Goal: Information Seeking & Learning: Learn about a topic

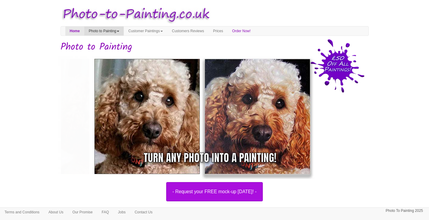
click at [97, 31] on link "Photo to Painting" at bounding box center [103, 31] width 39 height 9
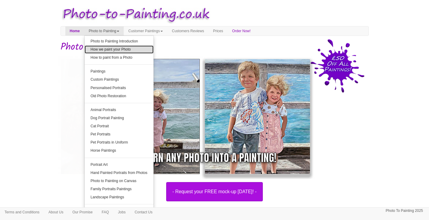
click at [134, 51] on link "How we paint your Photo" at bounding box center [119, 50] width 69 height 8
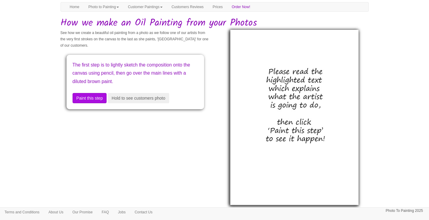
scroll to position [30, 0]
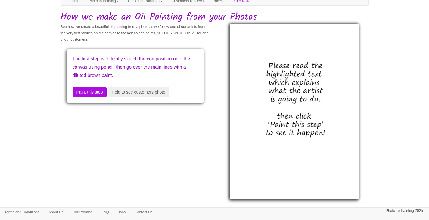
click at [316, 100] on img at bounding box center [295, 111] width 128 height 175
click at [86, 91] on button "Paint this step" at bounding box center [90, 92] width 34 height 10
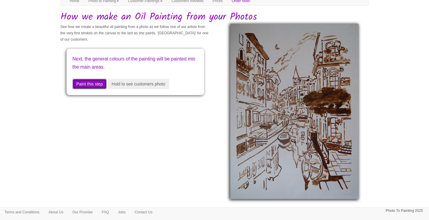
click at [92, 83] on button "Paint this step" at bounding box center [90, 84] width 34 height 10
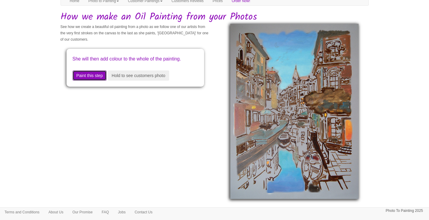
click at [93, 81] on button "Paint this step" at bounding box center [90, 76] width 34 height 10
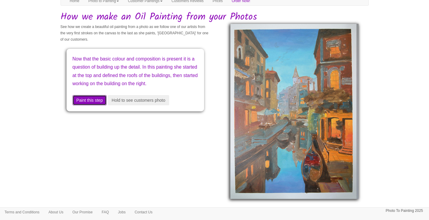
click at [93, 105] on button "Paint this step" at bounding box center [90, 100] width 34 height 10
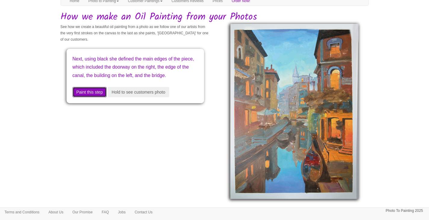
click at [92, 97] on button "Paint this step" at bounding box center [90, 92] width 34 height 10
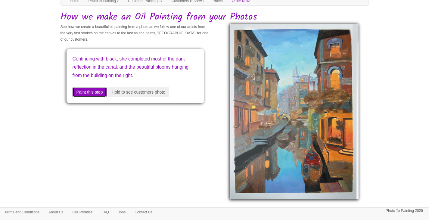
click at [96, 91] on button "Paint this step" at bounding box center [90, 92] width 34 height 10
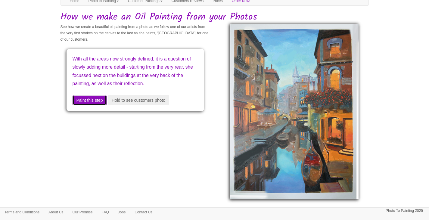
click at [93, 105] on button "Paint this step" at bounding box center [90, 100] width 34 height 10
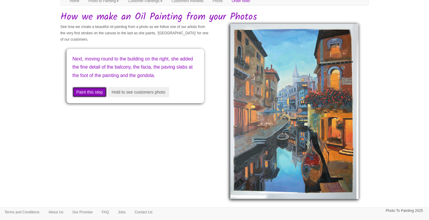
click at [102, 96] on button "Paint this step" at bounding box center [90, 92] width 34 height 10
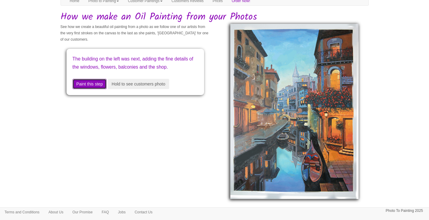
click at [98, 89] on button "Paint this step" at bounding box center [90, 84] width 34 height 10
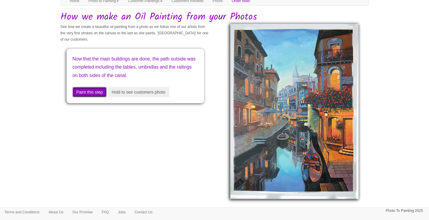
click at [95, 97] on button "Paint this step" at bounding box center [90, 92] width 34 height 10
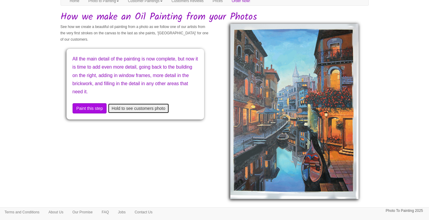
click at [152, 111] on button "Hold to see customers photo" at bounding box center [138, 108] width 61 height 10
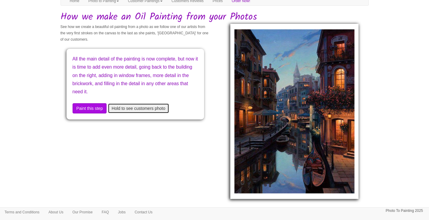
click at [152, 111] on button "Hold to see customers photo" at bounding box center [138, 108] width 61 height 10
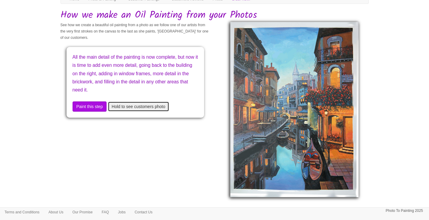
scroll to position [32, 0]
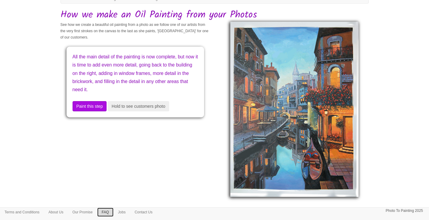
click at [111, 214] on link "FAQ" at bounding box center [105, 212] width 16 height 9
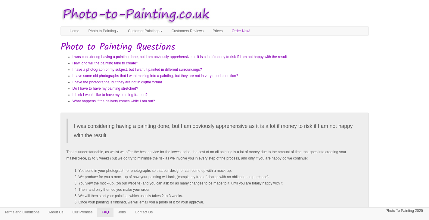
click at [209, 36] on nav "Toggle navigation Menu Home Photo to Painting Photo to Painting Introduction Ho…" at bounding box center [215, 31] width 309 height 10
click at [202, 30] on link "Customers Reviews" at bounding box center [187, 31] width 41 height 9
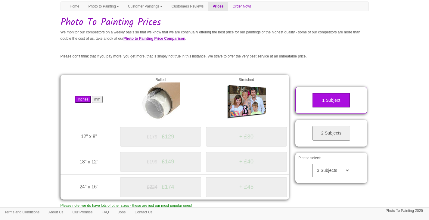
scroll to position [60, 0]
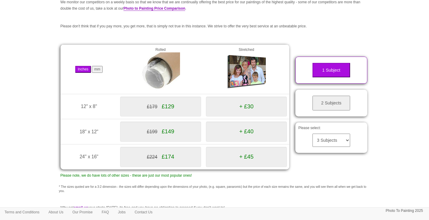
click at [160, 107] on div "£179 £129" at bounding box center [160, 107] width 81 height 20
click at [329, 142] on select "3 Subjects 4 Subjects 5 Subjects 6 Subjects 7 Subjects 8 Subjects 9 Subjects 10…" at bounding box center [332, 140] width 38 height 13
click at [400, 121] on body "Your painting - risk free Toggle navigation Menu Home Photo to Painting Photo t…" at bounding box center [214, 120] width 429 height 354
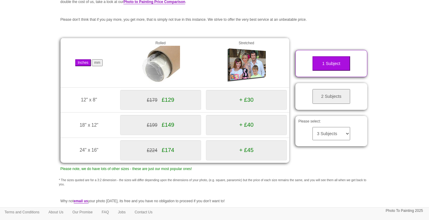
scroll to position [16, 0]
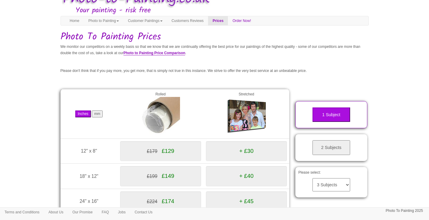
click at [137, 143] on div "£179 £129" at bounding box center [160, 151] width 81 height 20
click at [149, 150] on span "£179" at bounding box center [152, 151] width 11 height 5
click at [98, 116] on button "mm" at bounding box center [97, 114] width 11 height 7
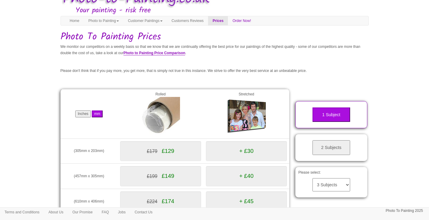
click at [116, 99] on td "Inches mm" at bounding box center [89, 113] width 57 height 49
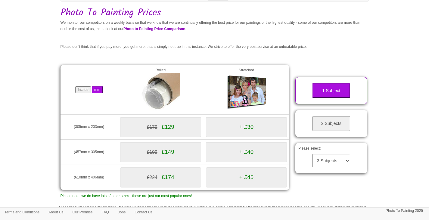
scroll to position [46, 0]
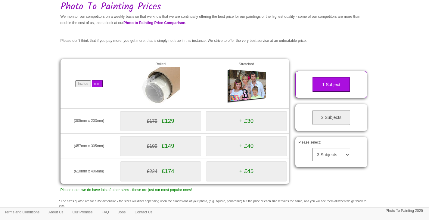
click at [83, 83] on button "Inches" at bounding box center [82, 83] width 15 height 7
click at [166, 94] on img at bounding box center [160, 86] width 39 height 39
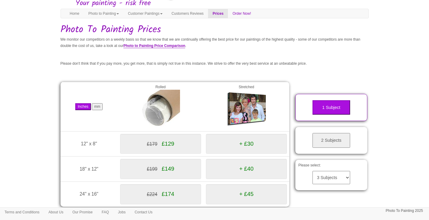
scroll to position [16, 0]
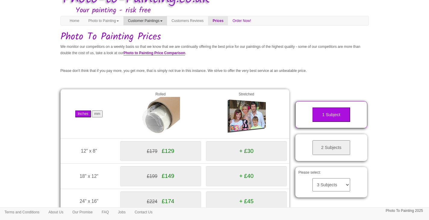
click at [152, 19] on link "Customer Paintings" at bounding box center [146, 20] width 44 height 9
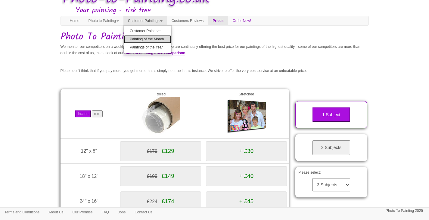
click at [158, 39] on link "Painting of the Month" at bounding box center [148, 39] width 48 height 8
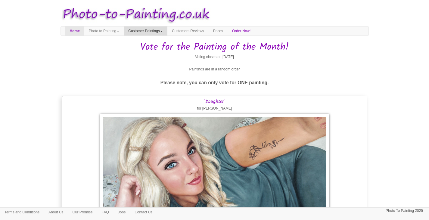
click at [164, 30] on link "Customer Paintings" at bounding box center [146, 31] width 44 height 9
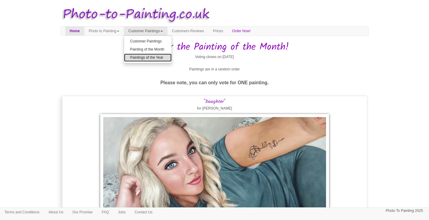
click at [159, 56] on link "Paintings of the Year" at bounding box center [148, 58] width 48 height 8
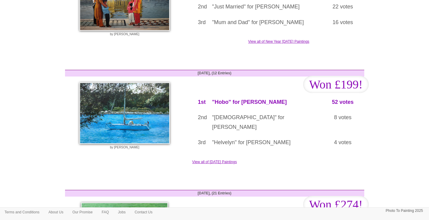
scroll to position [137, 0]
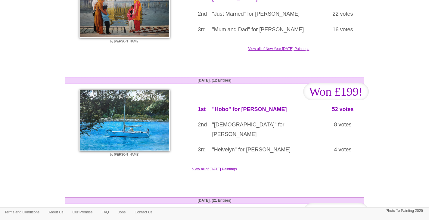
click at [121, 105] on img at bounding box center [125, 120] width 90 height 61
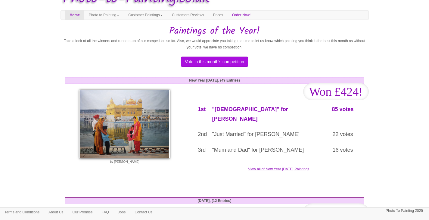
scroll to position [0, 0]
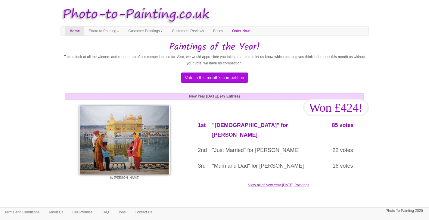
click at [112, 30] on link "Photo to Painting" at bounding box center [103, 31] width 39 height 9
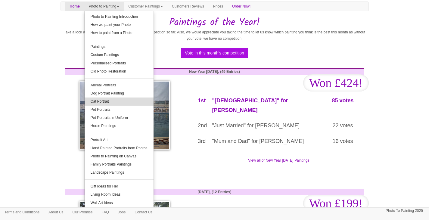
scroll to position [30, 0]
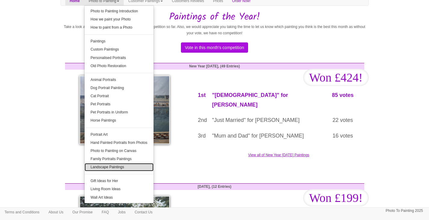
click at [123, 168] on link "Landscape Paintings" at bounding box center [119, 167] width 69 height 8
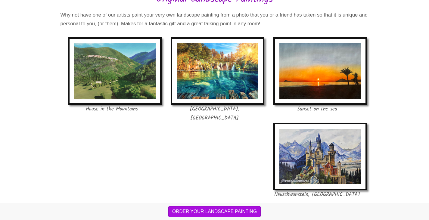
scroll to position [211, 0]
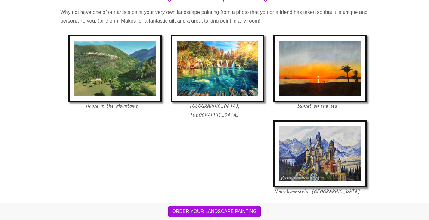
drag, startPoint x: 432, startPoint y: 28, endPoint x: 424, endPoint y: 75, distance: 48.0
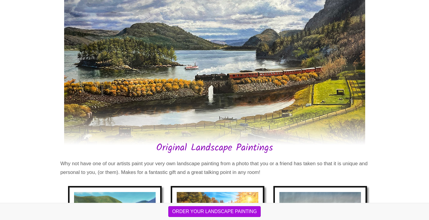
scroll to position [0, 0]
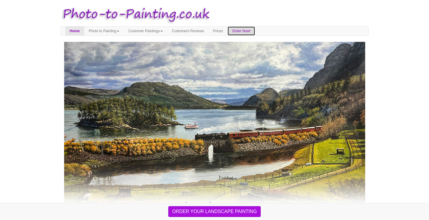
click at [255, 34] on link "Order Now!" at bounding box center [241, 31] width 27 height 9
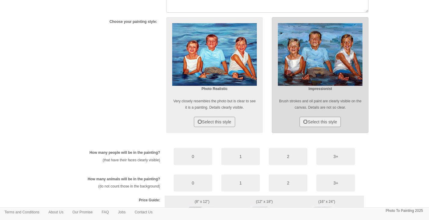
scroll to position [211, 0]
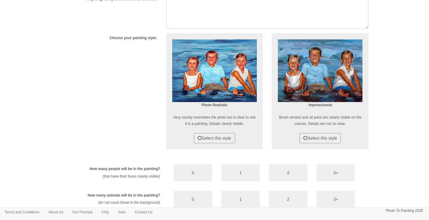
click at [398, 65] on body "Your painting - risk free Toggle navigation Menu Home Photo to Painting Photo t…" at bounding box center [214, 71] width 429 height 558
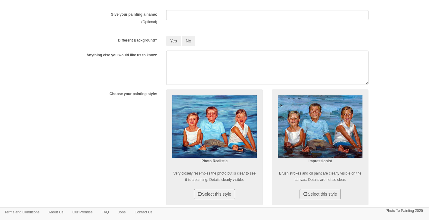
scroll to position [151, 0]
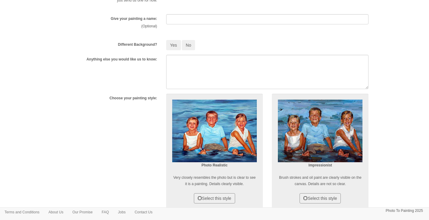
click at [188, 52] on form "Forename : Surname : Email Address: So that we can contact you, we will never u…" at bounding box center [215, 146] width 309 height 451
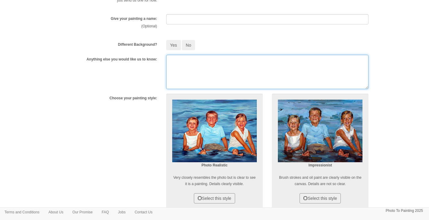
click at [190, 60] on textarea at bounding box center [267, 72] width 203 height 34
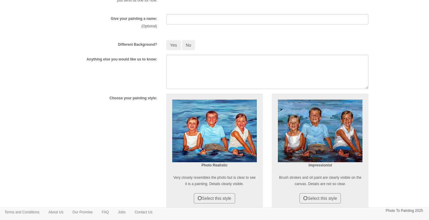
click at [410, 62] on body "Your painting - risk free Toggle navigation Menu Home Photo to Painting Photo t…" at bounding box center [214, 131] width 429 height 558
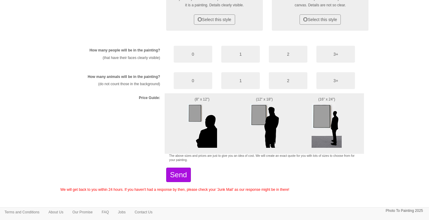
scroll to position [340, 0]
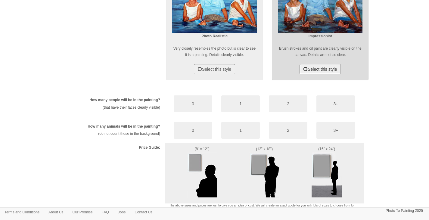
click at [321, 72] on button "Select this style" at bounding box center [320, 69] width 41 height 10
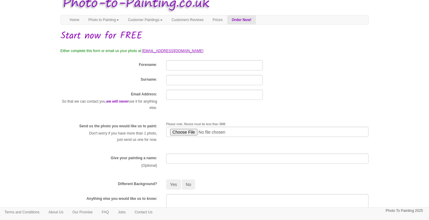
scroll to position [0, 0]
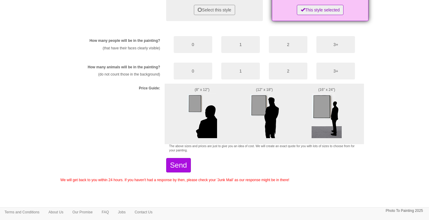
scroll to position [340, 0]
